Goal: Transaction & Acquisition: Subscribe to service/newsletter

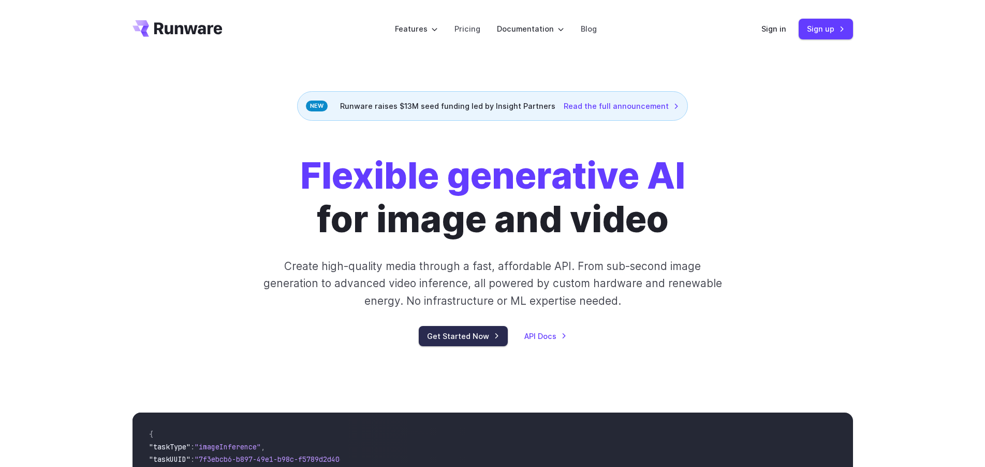
click at [457, 337] on link "Get Started Now" at bounding box center [463, 336] width 89 height 20
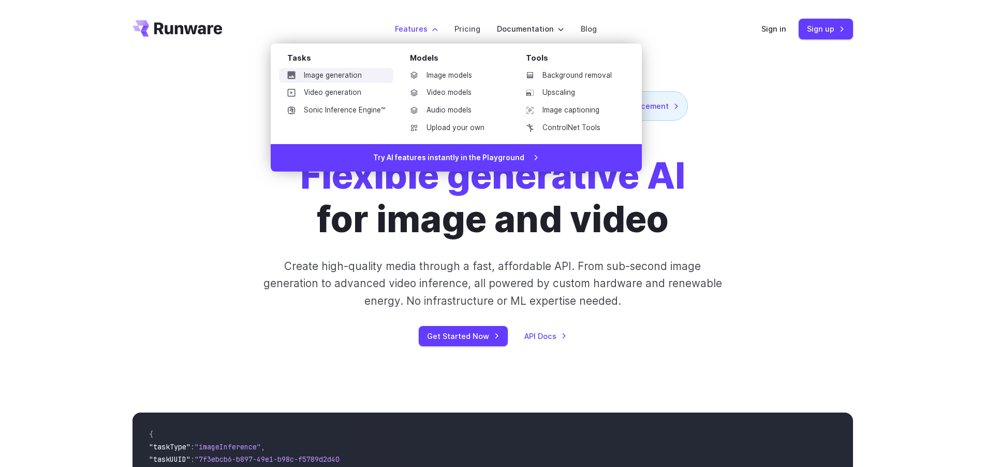
click at [346, 71] on link "Image generation" at bounding box center [336, 76] width 114 height 16
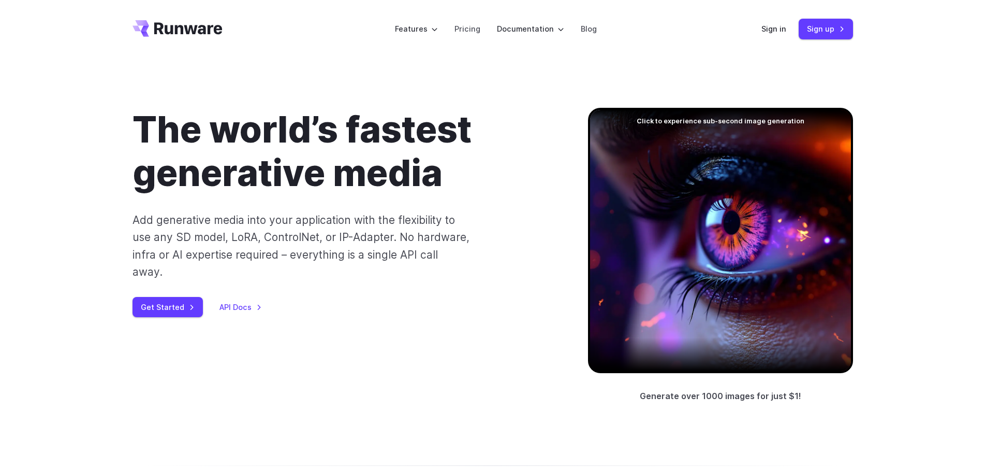
click at [141, 275] on div "The world’s fastest generative media Add generative media into your application…" at bounding box center [344, 212] width 423 height 209
click at [159, 297] on link "Get Started" at bounding box center [168, 307] width 70 height 20
